Goal: Transaction & Acquisition: Subscribe to service/newsletter

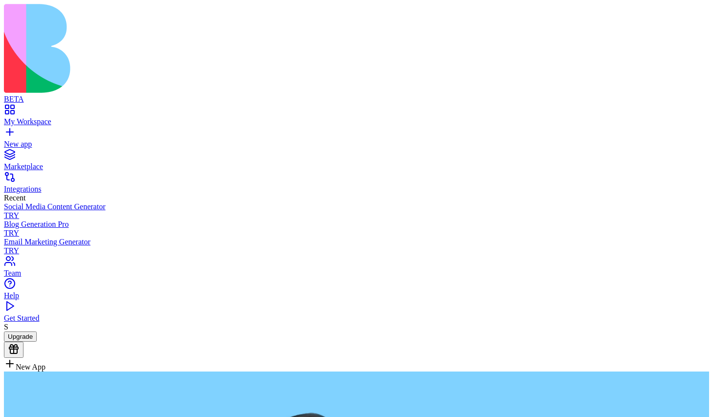
click at [37, 342] on button "Upgrade" at bounding box center [20, 337] width 33 height 10
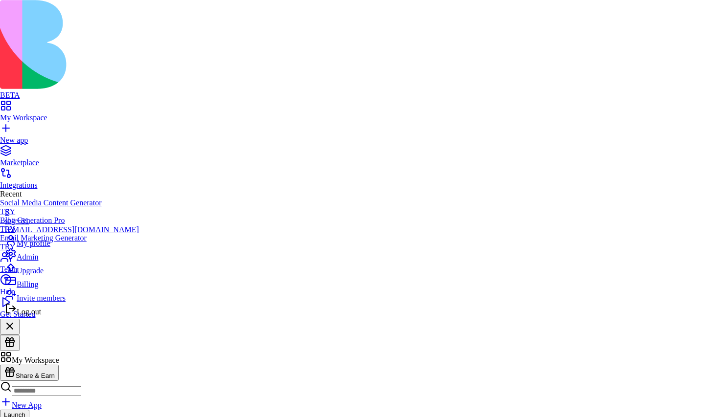
click at [44, 275] on span "Upgrade" at bounding box center [30, 271] width 27 height 8
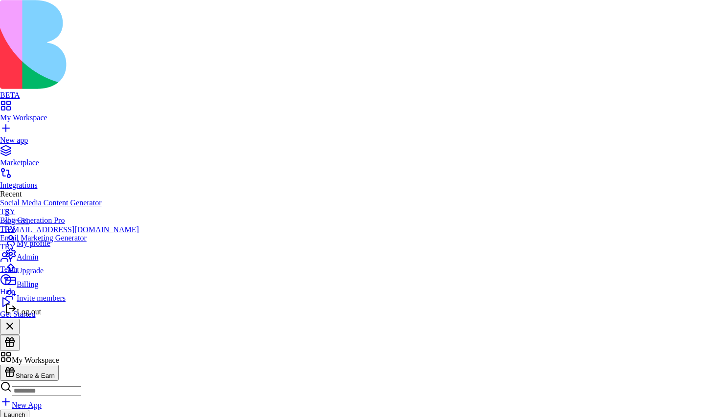
click at [54, 316] on div "Log out" at bounding box center [72, 310] width 134 height 14
